Goal: Find specific page/section: Find specific page/section

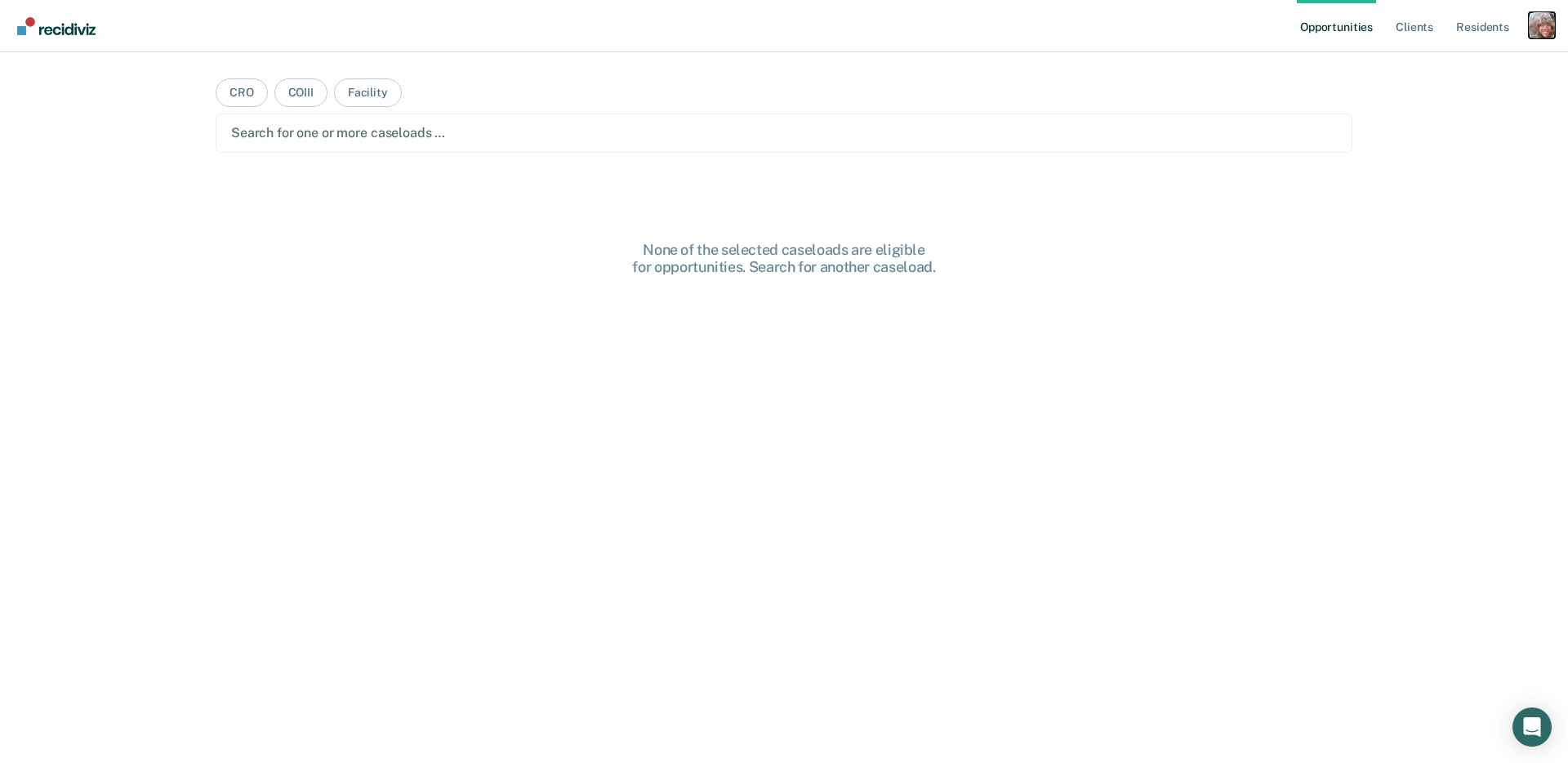
click at [1547, 30] on div "Profile dropdown button" at bounding box center [1541, 25] width 26 height 26
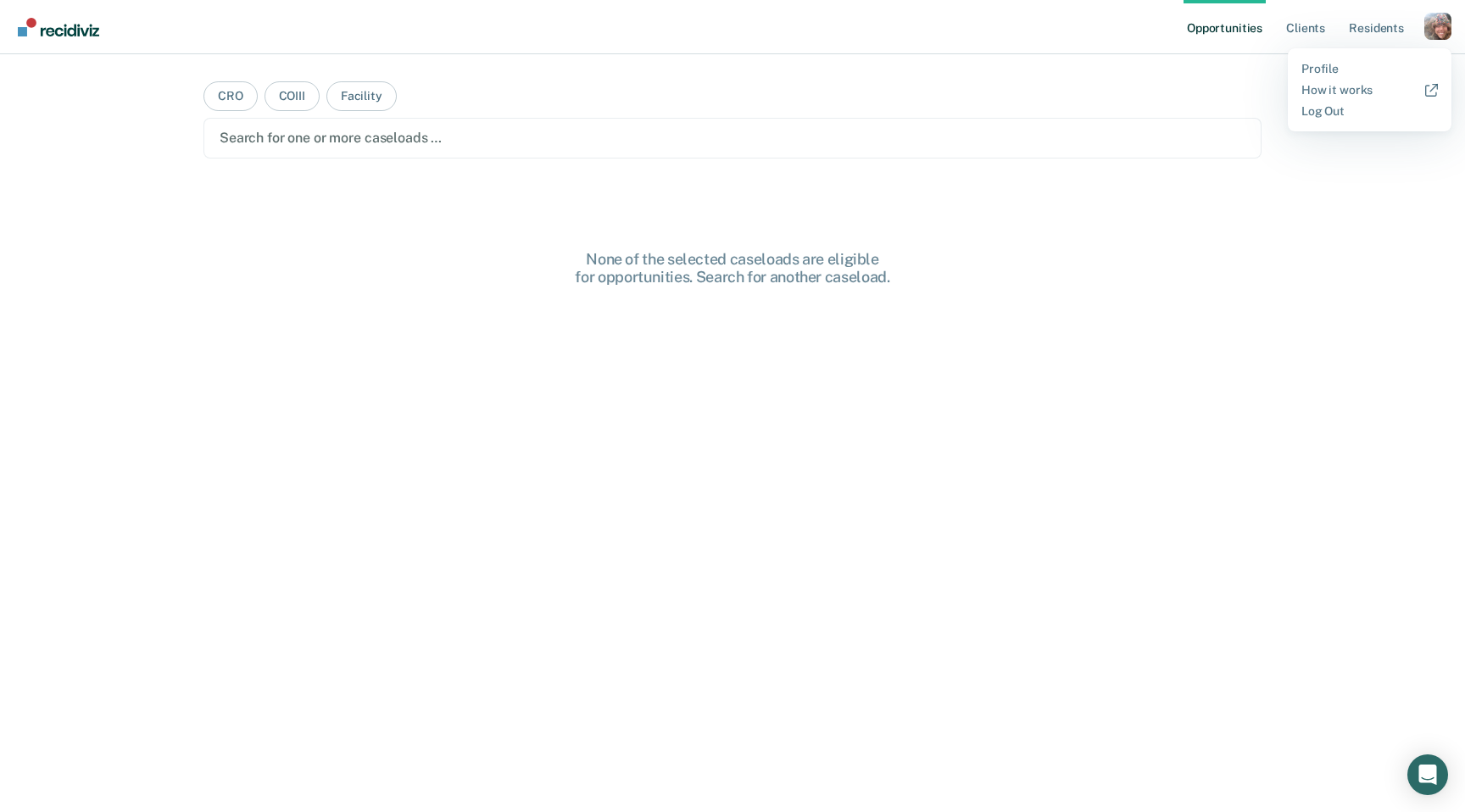
click at [1218, 31] on link "Opportunities" at bounding box center [1224, 27] width 82 height 54
click at [299, 12] on nav "Opportunities Client s Resident s Profile How it works Log Out" at bounding box center [732, 27] width 1465 height 54
click at [1304, 33] on link "Client s" at bounding box center [1305, 27] width 46 height 54
